Goal: Task Accomplishment & Management: Use online tool/utility

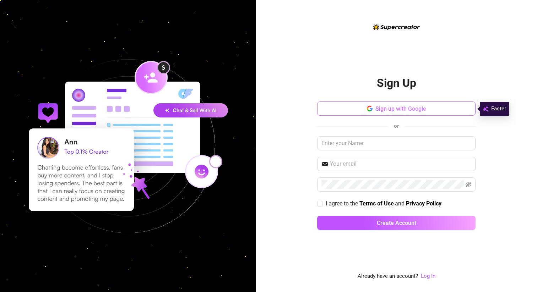
click at [443, 107] on button "Sign up with Google" at bounding box center [396, 109] width 158 height 14
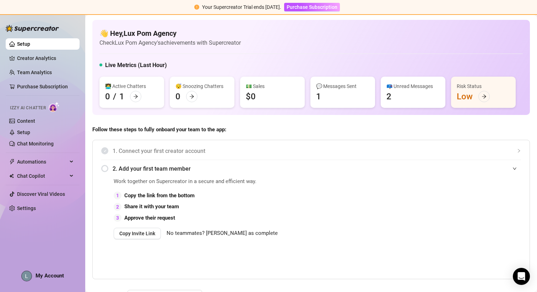
click at [107, 169] on div "2. Add your first team member" at bounding box center [311, 168] width 420 height 17
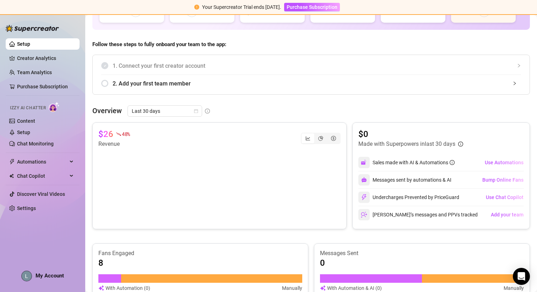
scroll to position [89, 0]
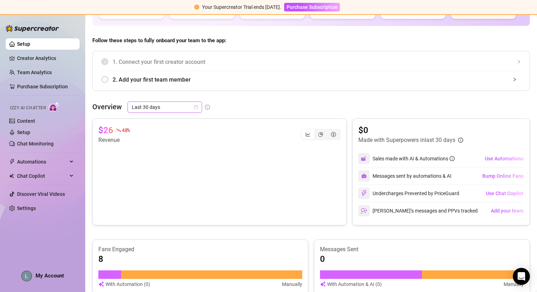
click at [161, 106] on span "Last 30 days" at bounding box center [165, 107] width 66 height 11
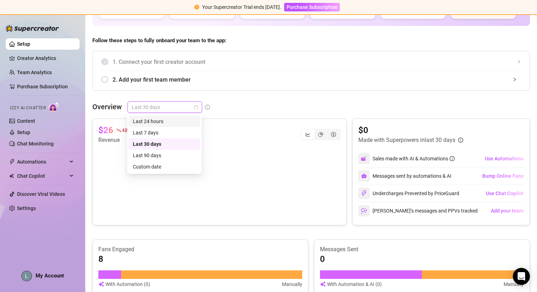
click at [155, 124] on div "Last 24 hours" at bounding box center [164, 122] width 63 height 8
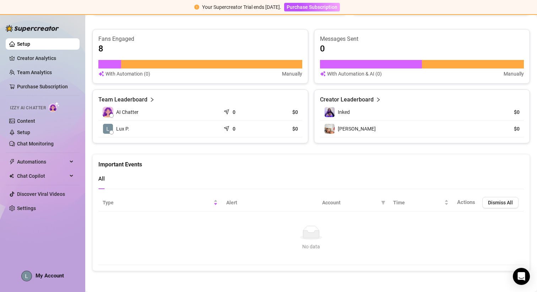
scroll to position [0, 0]
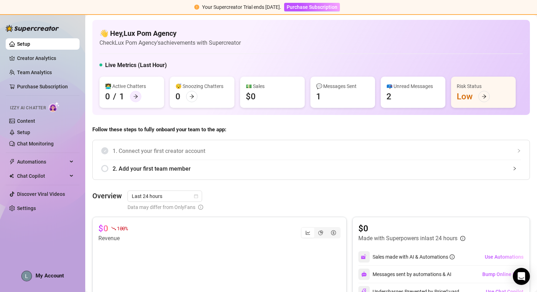
click at [133, 94] on icon "arrow-right" at bounding box center [135, 96] width 5 height 5
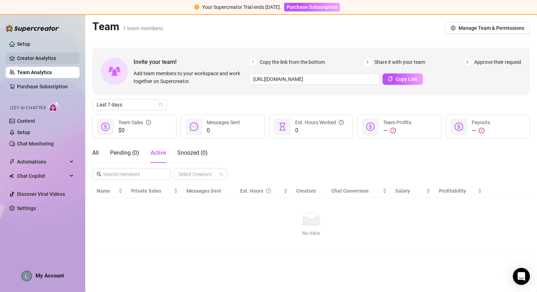
click at [38, 59] on link "Creator Analytics" at bounding box center [45, 58] width 57 height 11
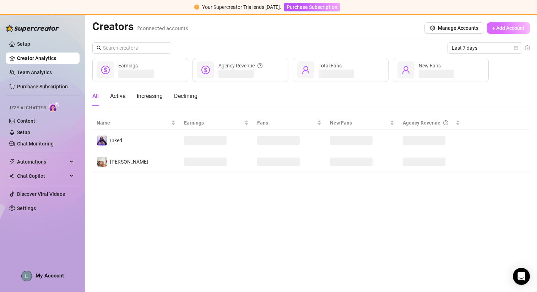
click at [494, 28] on span "+ Add Account" at bounding box center [508, 28] width 32 height 6
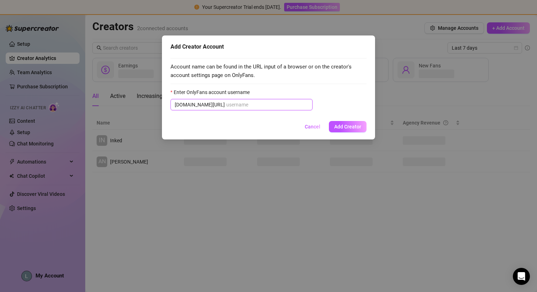
click at [226, 107] on input "Enter OnlyFans account username" at bounding box center [267, 105] width 82 height 8
paste input "micabigcherries"
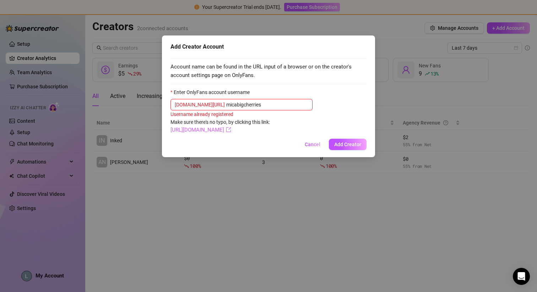
type input "micabigcherries"
click at [231, 130] on link "[URL][DOMAIN_NAME]" at bounding box center [200, 130] width 61 height 6
click at [306, 137] on div "Add Creator Account Account name can be found in the URL input of a browser or …" at bounding box center [268, 97] width 213 height 122
click at [311, 143] on span "Cancel" at bounding box center [313, 145] width 16 height 6
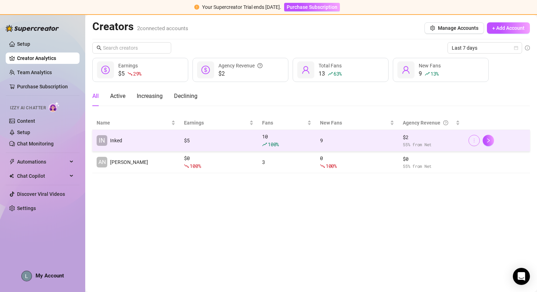
click at [472, 141] on icon "more" at bounding box center [474, 140] width 5 height 5
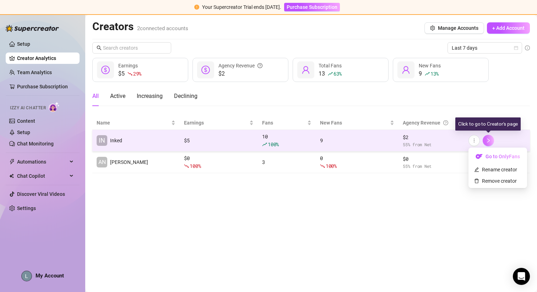
click at [487, 140] on icon "right" at bounding box center [488, 140] width 5 height 5
